Goal: Information Seeking & Learning: Learn about a topic

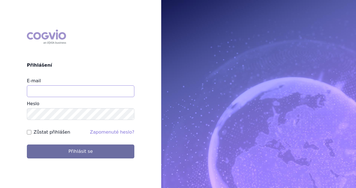
click at [79, 96] on input "E-mail" at bounding box center [80, 92] width 107 height 12
click at [101, 93] on input "michaela.x.tauchmanova@gsk.co" at bounding box center [80, 92] width 107 height 12
type input "michaela.x.tauchmanova@gsk.com"
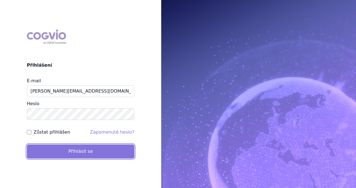
click at [80, 145] on button "Přihlásit se" at bounding box center [80, 152] width 107 height 14
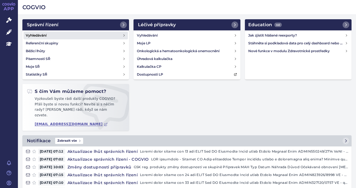
click at [39, 38] on h4 "Vyhledávání" at bounding box center [36, 36] width 21 height 6
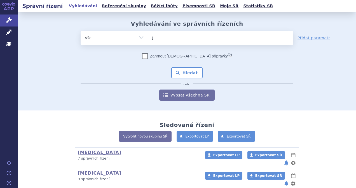
type input "je"
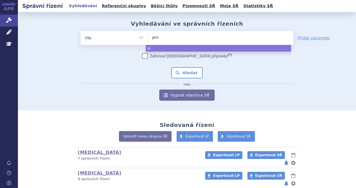
type input "jemp"
type input "jemper"
type input "jemperli"
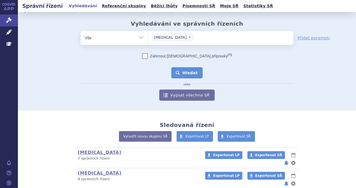
select select "jemperli"
click at [186, 71] on button "Hledat" at bounding box center [187, 72] width 32 height 11
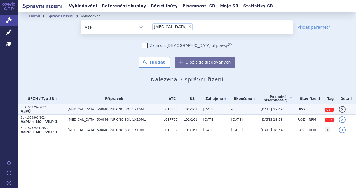
click at [70, 110] on span "[MEDICAL_DATA] 500MG INF CNC SOL 1X10ML" at bounding box center [113, 110] width 93 height 4
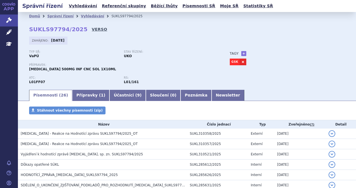
click at [92, 29] on link "VERSO" at bounding box center [99, 30] width 15 height 6
click at [92, 28] on link "VERSO" at bounding box center [99, 30] width 15 height 6
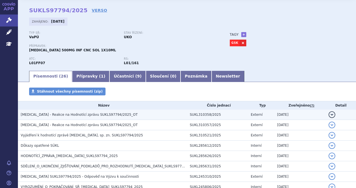
scroll to position [28, 0]
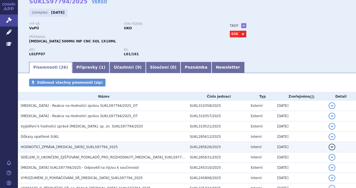
click at [59, 145] on h3 "HODNOTÍCÍ_ZPRÁVA_JEMPERLI_SUKLS97794_2025" at bounding box center [104, 148] width 166 height 6
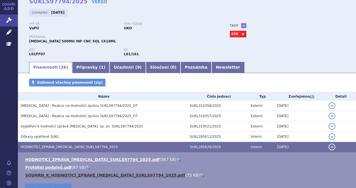
click at [62, 174] on link "SOUHRN_K_HODNOTÍCÍ_ZPRÁVĚ_JEMPERLI_SUKLS97794_2025.pdf" at bounding box center [105, 175] width 160 height 4
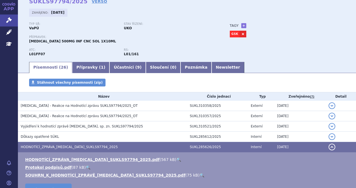
click at [88, 156] on td "HODNOTÍCÍ_ZPRÁVA_JEMPERLI_SUKLS97794_2025.pdf ( 567 kB ) 🔍 Protokol podpisů.pdf…" at bounding box center [187, 178] width 338 height 50
click at [88, 157] on li "HODNOTÍCÍ_ZPRÁVA_JEMPERLI_SUKLS97794_2025.pdf ( 567 kB ) 🔍" at bounding box center [187, 160] width 325 height 6
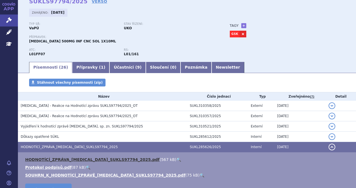
click at [88, 159] on link "HODNOTÍCÍ_ZPRÁVA_JEMPERLI_SUKLS97794_2025.pdf" at bounding box center [92, 160] width 134 height 4
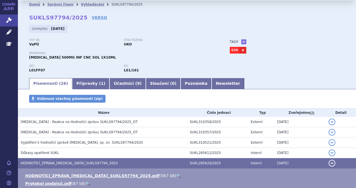
scroll to position [0, 0]
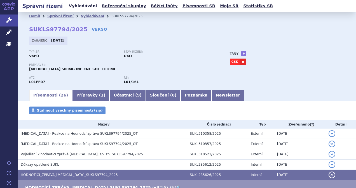
click at [75, 6] on link "Vyhledávání" at bounding box center [83, 6] width 32 height 8
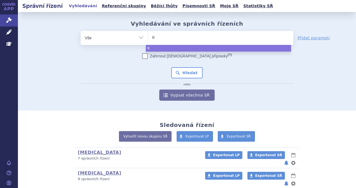
type input "Ke"
type input "Key"
type input "Keyt"
type input "Keytr"
type input "[MEDICAL_DATA]"
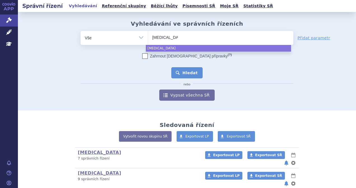
select select "[MEDICAL_DATA]"
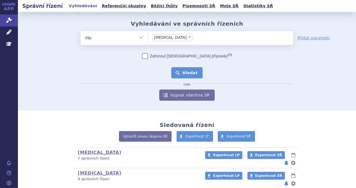
click at [195, 76] on button "Hledat" at bounding box center [187, 72] width 32 height 11
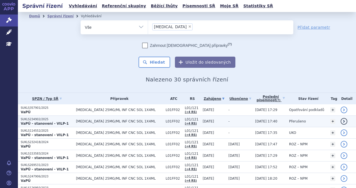
click at [57, 124] on strong "VaPÚ - stanovení - VILP-1" at bounding box center [45, 124] width 48 height 4
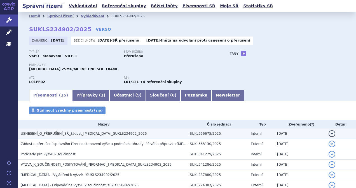
click at [57, 134] on span "USNESENÍ_O_PŘERUŠENÍ_SŘ_žádost_[MEDICAL_DATA]_SUKLS234902_2025" at bounding box center [84, 134] width 126 height 4
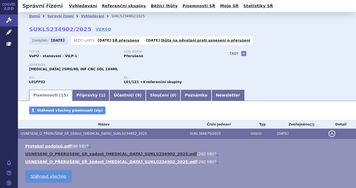
click at [71, 154] on link "USNESENI_O_PRERUSENI_SR_zadost_KEYTRUDA_SUKLS234902_2025.pdf" at bounding box center [111, 154] width 172 height 4
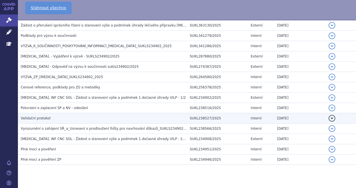
scroll to position [178, 0]
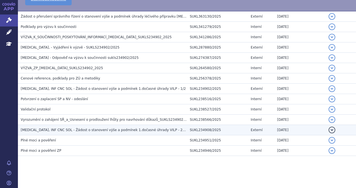
click at [70, 129] on span "KEYTRUDA, INF CNC SOL - Žádost o stanovení výše a podmínek 1.dočasné úhrady VIL…" at bounding box center [124, 130] width 206 height 4
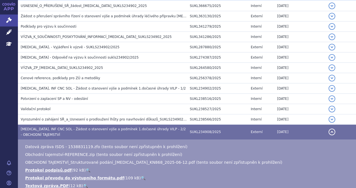
scroll to position [156, 0]
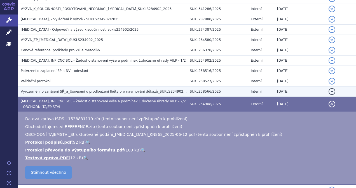
click at [62, 91] on span "Vyrozumění o zahájení SŘ_a_Usnesení o prodloužení lhůty pro navrhování důkazů_S…" at bounding box center [107, 92] width 172 height 4
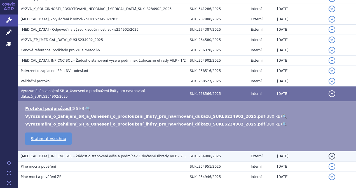
click at [113, 155] on span "KEYTRUDA, INF CNC SOL - Žádost o stanovení výše a podmínek 1.dočasné úhrady VIL…" at bounding box center [124, 157] width 206 height 4
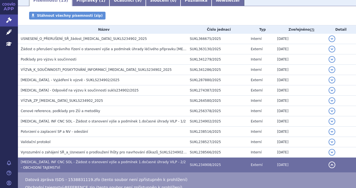
scroll to position [94, 0]
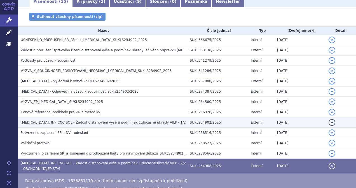
click at [99, 121] on span "KEYTRUDA, INF CNC SOL - Žádost o stanovení výše a podmínek 1.dočasné úhrady VIL…" at bounding box center [103, 123] width 165 height 4
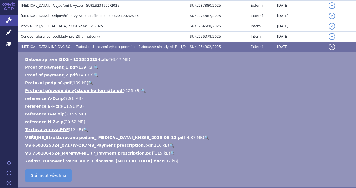
scroll to position [178, 0]
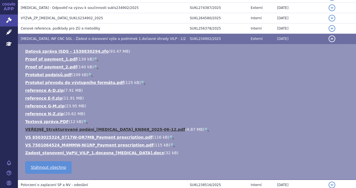
click at [91, 129] on link "VEŘEJNÉ_Strukturované podání_Keytruda_KN868_2025-06-12.pdf" at bounding box center [105, 129] width 160 height 4
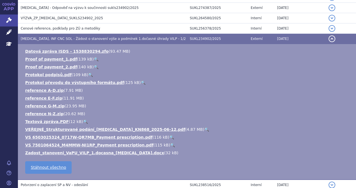
click at [170, 40] on h3 "KEYTRUDA, INF CNC SOL - Žádost o stanovení výše a podmínek 1.dočasné úhrady VIL…" at bounding box center [104, 39] width 166 height 6
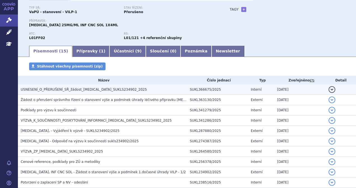
scroll to position [16, 0]
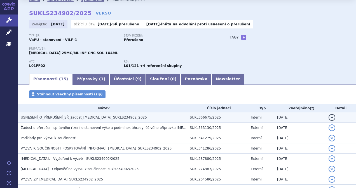
click at [96, 118] on span "USNESENÍ_O_PŘERUŠENÍ_SŘ_žádost_KEYTRUDA_SUKLS234902_2025" at bounding box center [84, 118] width 126 height 4
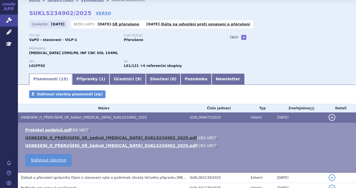
click at [86, 139] on link "USNESENI_O_PRERUSENI_SR_zadost_KEYTRUDA_SUKLS234902_2025.pdf" at bounding box center [111, 138] width 172 height 4
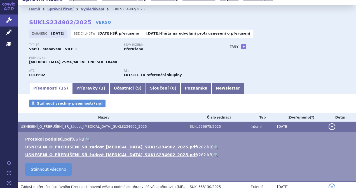
scroll to position [0, 0]
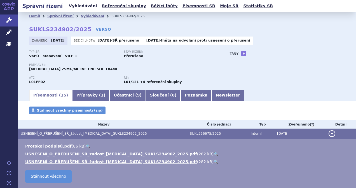
click at [83, 8] on link "Vyhledávání" at bounding box center [83, 6] width 32 height 8
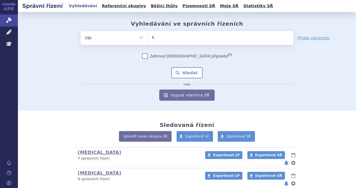
type input "ke"
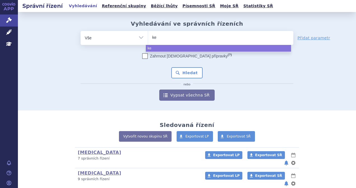
type input "key"
type input "keyt"
type input "keytr"
type input "keytru"
type input "[MEDICAL_DATA]"
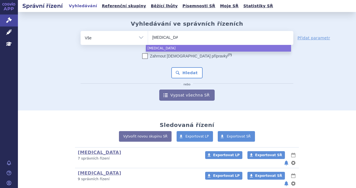
select select "[MEDICAL_DATA]"
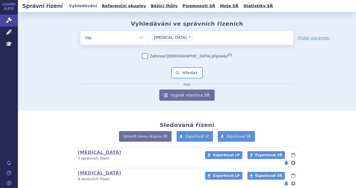
click at [188, 66] on div "Zahrnout bratrské přípravky (?) Hledat nebo Vypsat všechna SŘ" at bounding box center [187, 77] width 212 height 48
click at [188, 72] on button "Hledat" at bounding box center [187, 72] width 32 height 11
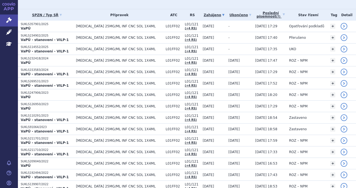
scroll to position [56, 0]
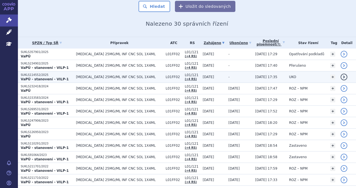
click at [54, 77] on strong "VaPÚ - stanovení - VILP-1" at bounding box center [45, 79] width 48 height 4
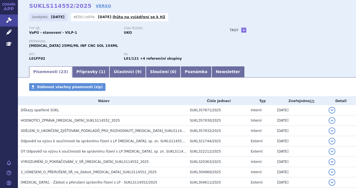
scroll to position [56, 0]
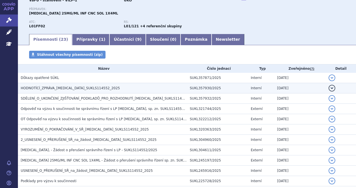
click at [83, 88] on span "HODNOTÍCÍ_ZPRÁVA_KEYTRUDA_SUKLS114552_2025" at bounding box center [70, 88] width 99 height 4
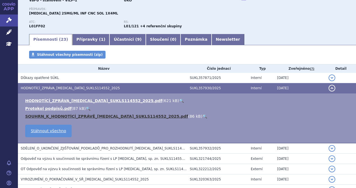
click at [72, 117] on link "SOUHRN_K_HODNOTÍCÍ_ZPRÁVĚ_KEYTRUDA_SUKLS114552_2025.pdf" at bounding box center [106, 116] width 163 height 4
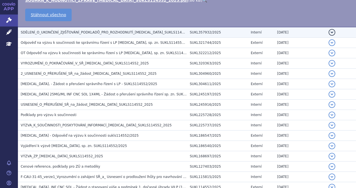
scroll to position [148, 0]
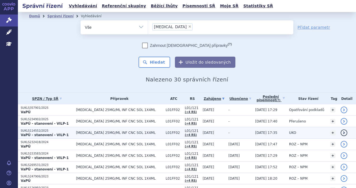
drag, startPoint x: 0, startPoint y: 0, endPoint x: 56, endPoint y: 134, distance: 145.6
click at [56, 134] on strong "VaPÚ - stanovení - VILP-1" at bounding box center [45, 135] width 48 height 4
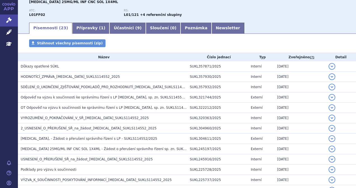
scroll to position [42, 0]
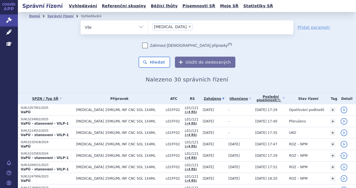
scroll to position [28, 0]
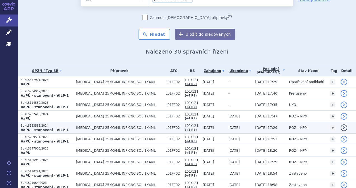
click at [47, 131] on strong "VaPÚ - stanovení - VILP-1" at bounding box center [45, 130] width 48 height 4
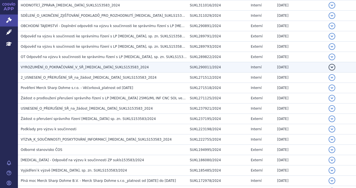
scroll to position [460, 0]
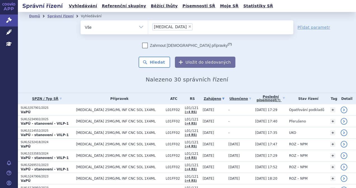
click at [49, 168] on strong "VaPÚ - stanovení - VILP-1" at bounding box center [45, 170] width 48 height 4
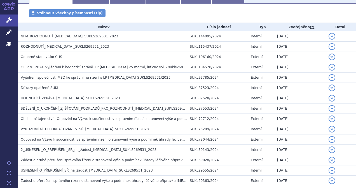
scroll to position [96, 0]
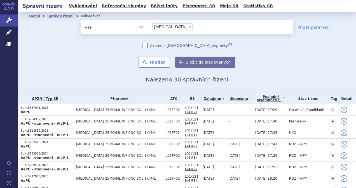
scroll to position [56, 0]
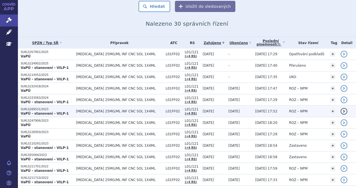
click at [63, 108] on p "SUKLS269531/2023" at bounding box center [47, 110] width 52 height 4
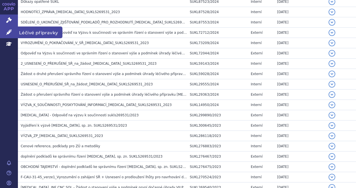
scroll to position [180, 0]
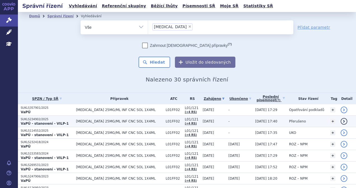
click at [129, 124] on td "[MEDICAL_DATA] 25MG/ML INF CNC SOL 1X4ML" at bounding box center [117, 121] width 89 height 11
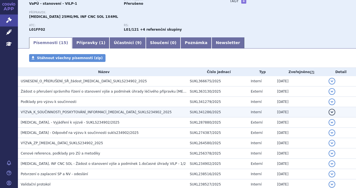
scroll to position [44, 0]
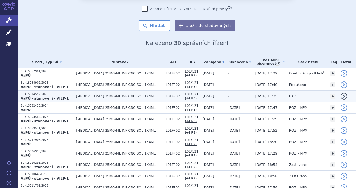
scroll to position [28, 0]
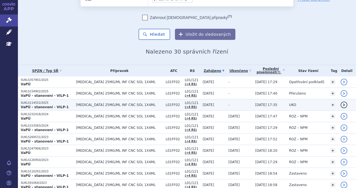
click at [67, 105] on p "VaPÚ - stanovení - VILP-1" at bounding box center [47, 107] width 52 height 4
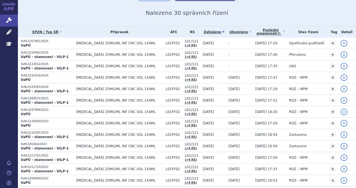
scroll to position [84, 0]
